Goal: Navigation & Orientation: Understand site structure

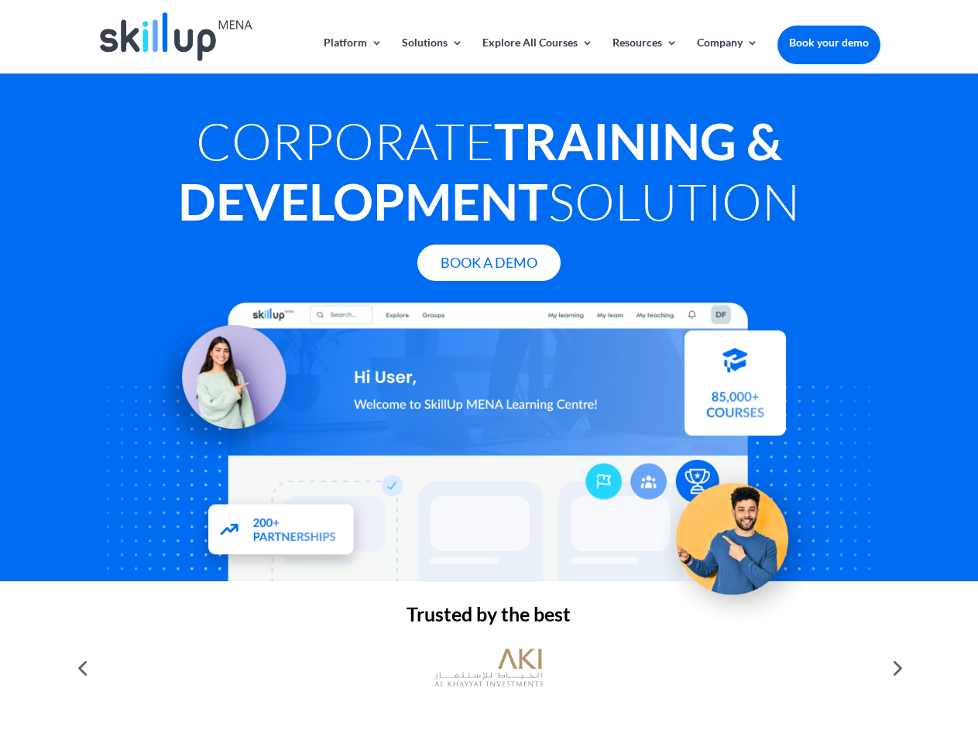
click at [489, 372] on div at bounding box center [489, 442] width 782 height 279
click at [431, 55] on link "Solutions" at bounding box center [432, 55] width 61 height 36
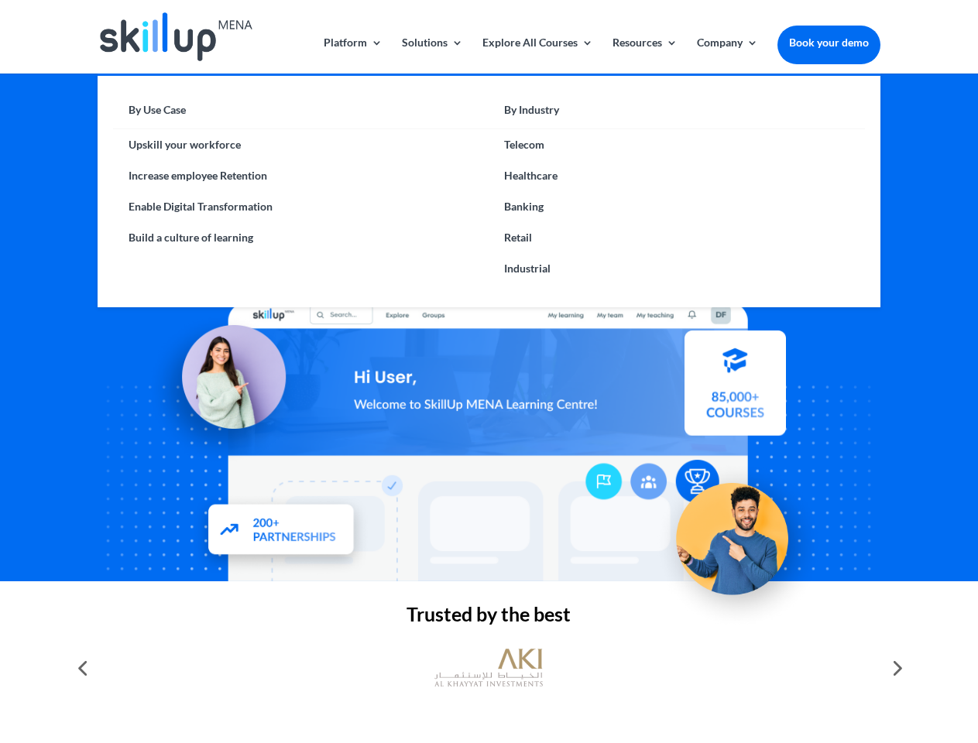
click at [537, 55] on link "Explore All Courses" at bounding box center [537, 55] width 111 height 36
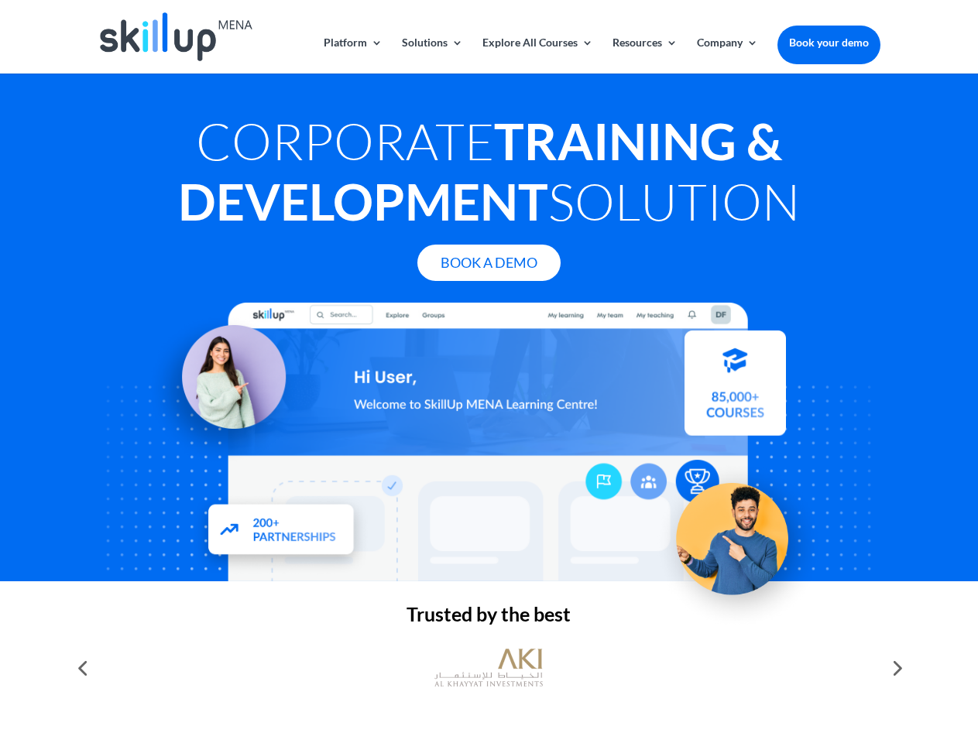
click at [644, 55] on link "Resources" at bounding box center [645, 55] width 65 height 36
click at [727, 55] on link "Company" at bounding box center [727, 55] width 61 height 36
click at [489, 668] on img at bounding box center [488, 668] width 108 height 54
